Goal: Task Accomplishment & Management: Use online tool/utility

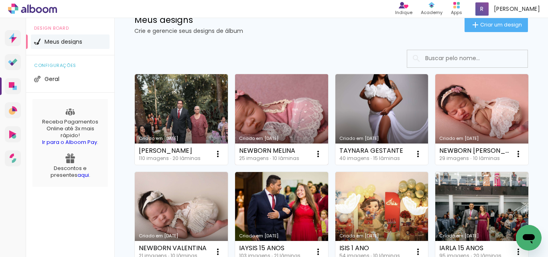
scroll to position [40, 0]
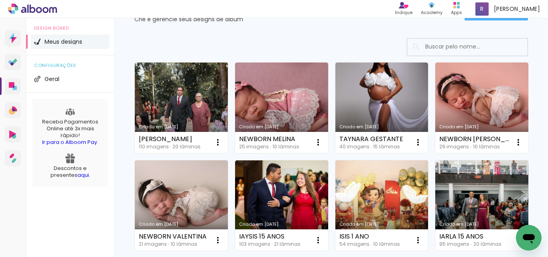
click at [192, 90] on link "Criado em [DATE]" at bounding box center [181, 108] width 93 height 91
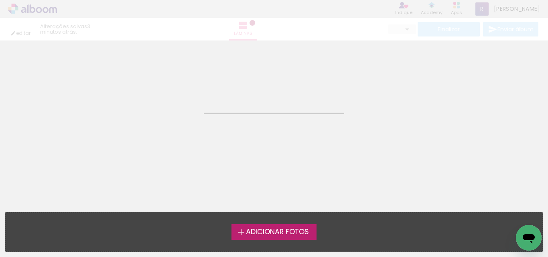
click at [192, 90] on neon-animated-pages "Confirmar Cancelar" at bounding box center [274, 148] width 548 height 216
